Goal: Register for event/course

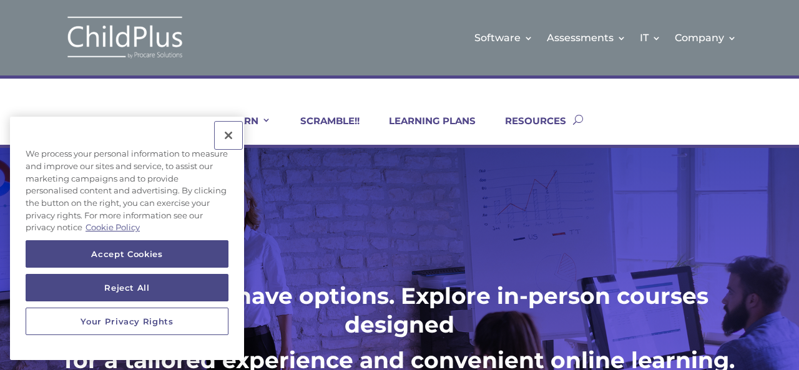
click at [227, 135] on button "Close" at bounding box center [228, 135] width 27 height 27
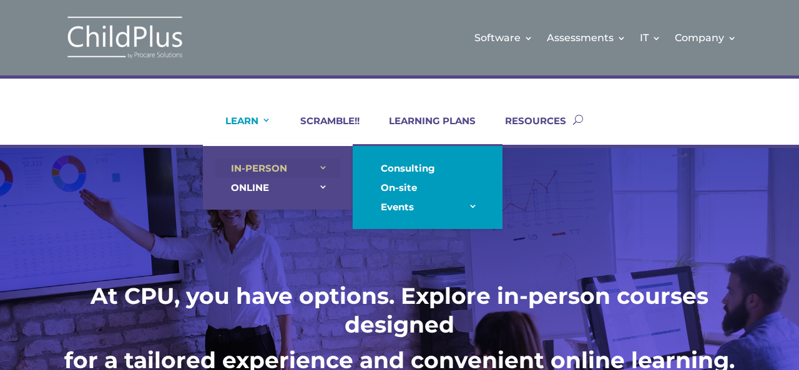
click at [252, 166] on link "IN-PERSON" at bounding box center [277, 168] width 125 height 19
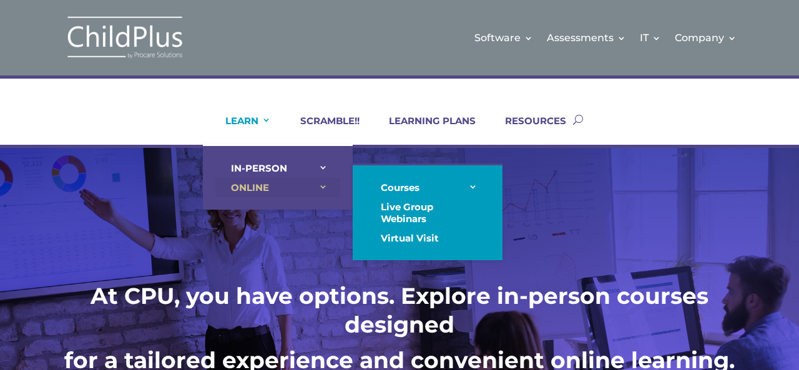
click at [251, 187] on link "ONLINE" at bounding box center [277, 187] width 125 height 19
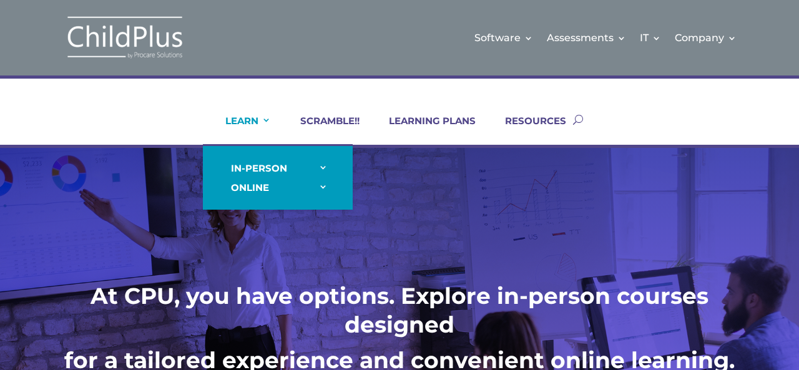
click at [248, 121] on link "LEARN" at bounding box center [240, 130] width 61 height 30
click at [259, 122] on link "LEARN" at bounding box center [240, 130] width 61 height 30
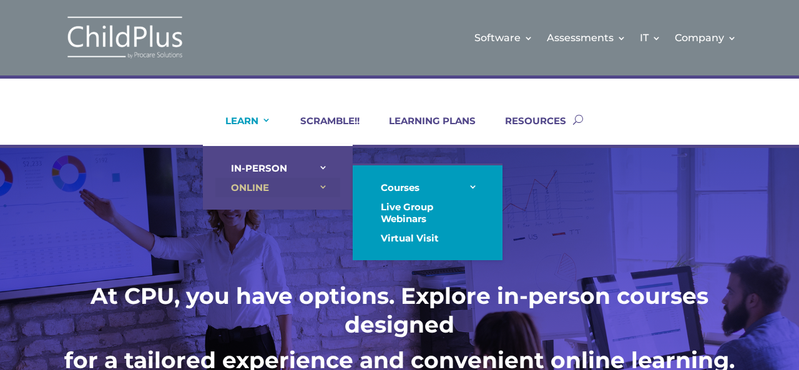
click at [252, 184] on link "ONLINE" at bounding box center [277, 187] width 125 height 19
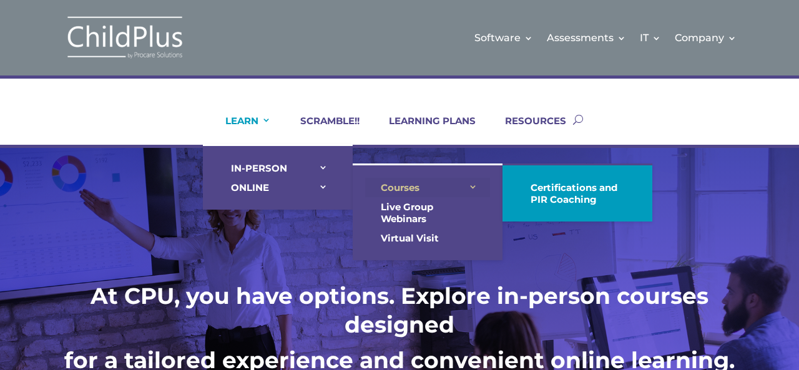
click at [395, 187] on link "Courses" at bounding box center [427, 187] width 125 height 19
click at [473, 188] on link "Courses" at bounding box center [427, 187] width 125 height 19
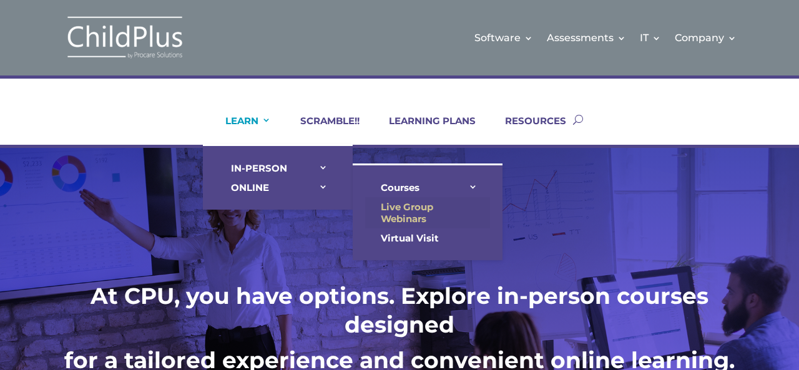
click at [426, 210] on link "Live Group Webinars" at bounding box center [427, 212] width 125 height 31
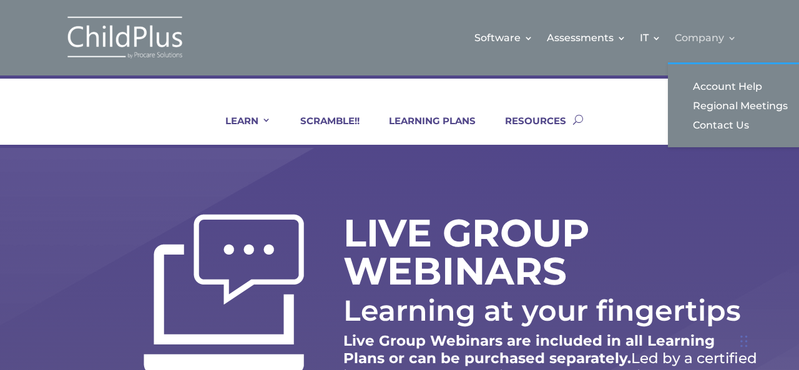
click at [729, 39] on link "Company" at bounding box center [706, 37] width 62 height 51
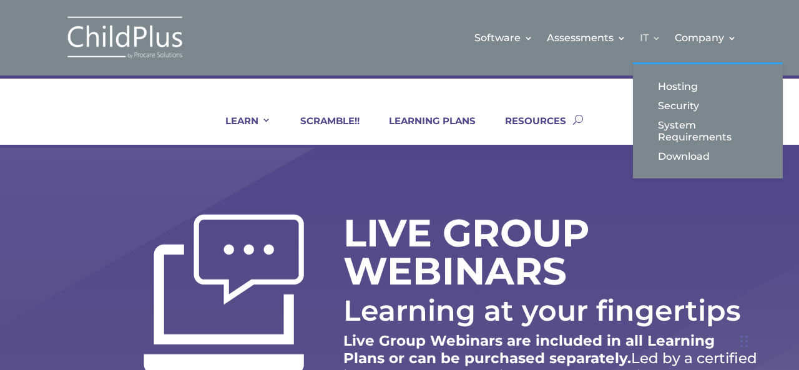
click at [655, 39] on link "IT" at bounding box center [650, 37] width 21 height 51
